Goal: Go to known website: Access a specific website the user already knows

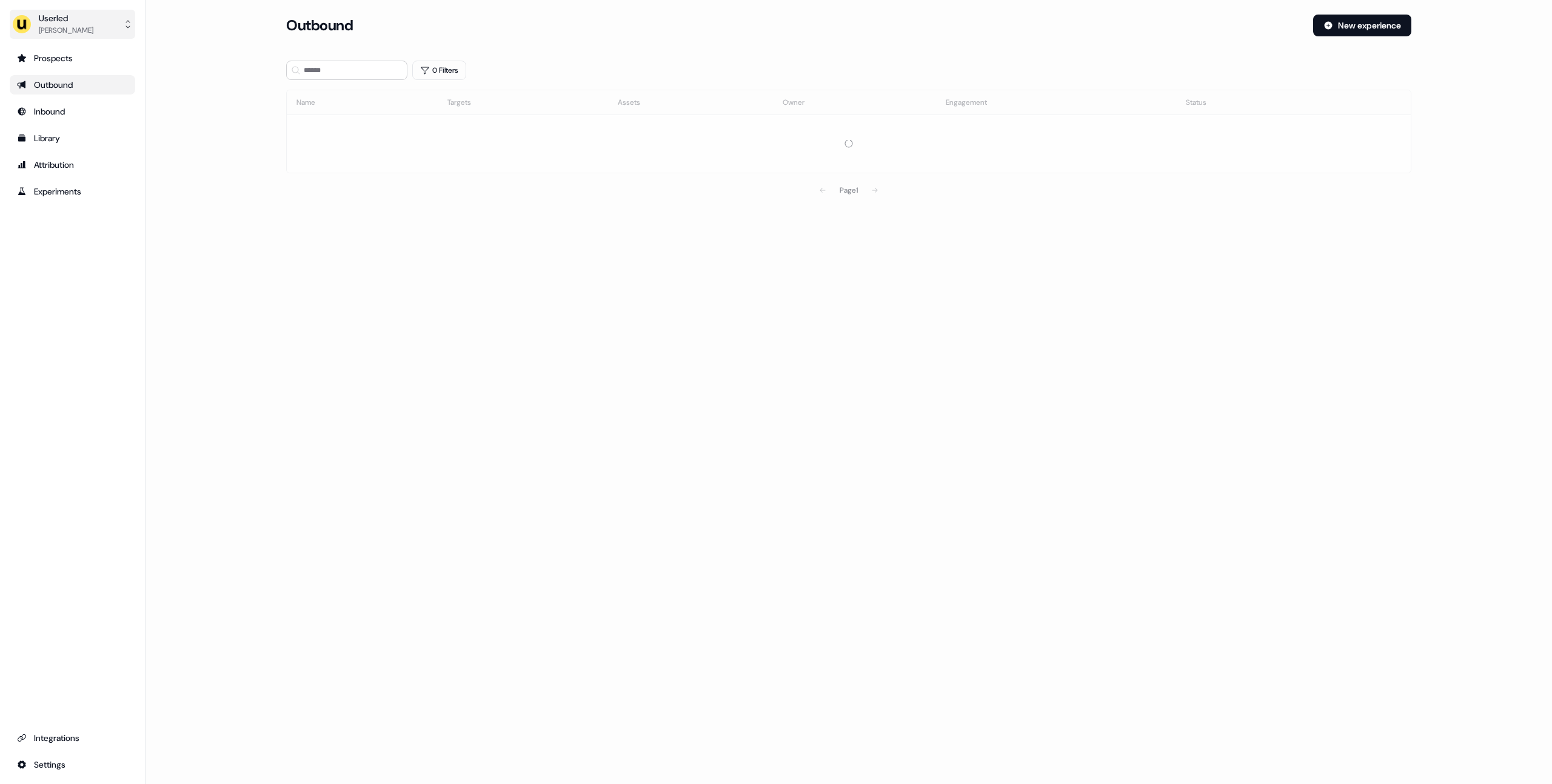
click at [43, 21] on div "Userled" at bounding box center [66, 17] width 54 height 12
